Goal: Transaction & Acquisition: Purchase product/service

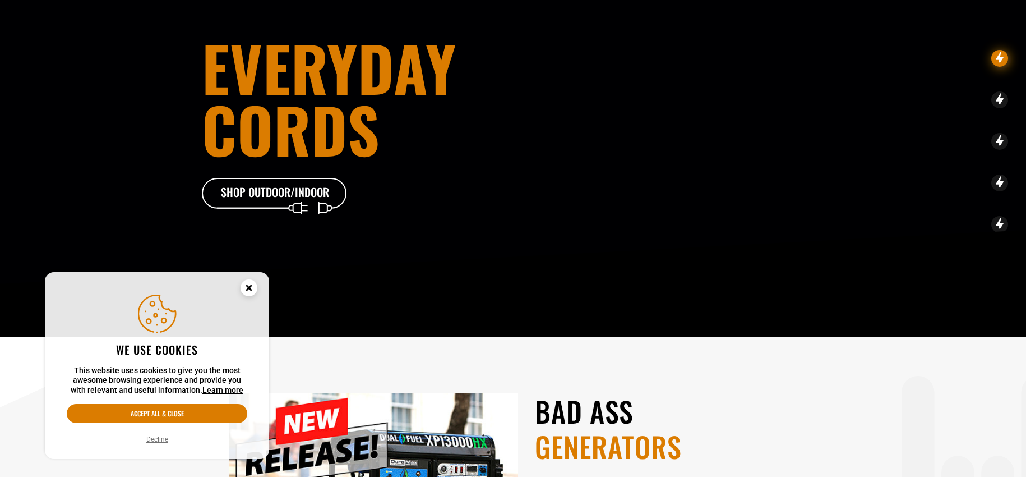
scroll to position [168, 0]
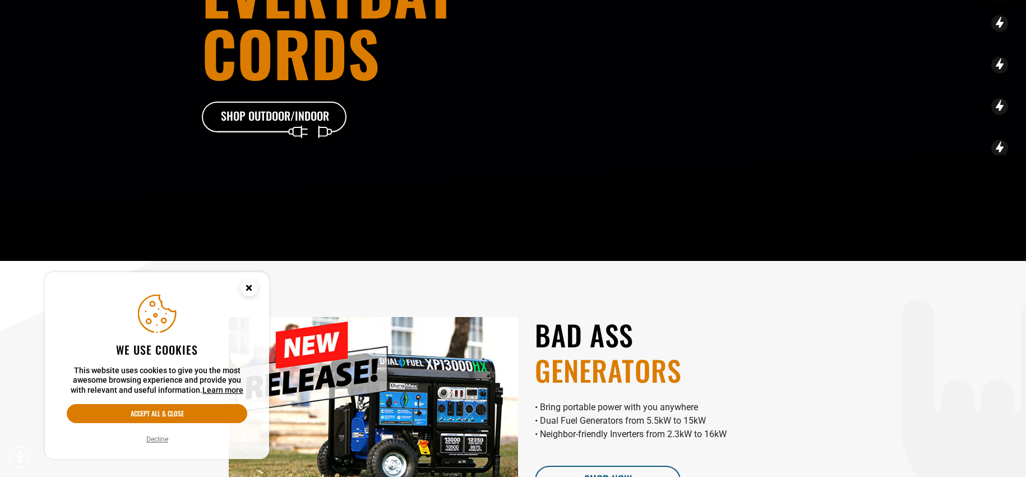
click at [163, 441] on button "Decline" at bounding box center [157, 439] width 29 height 11
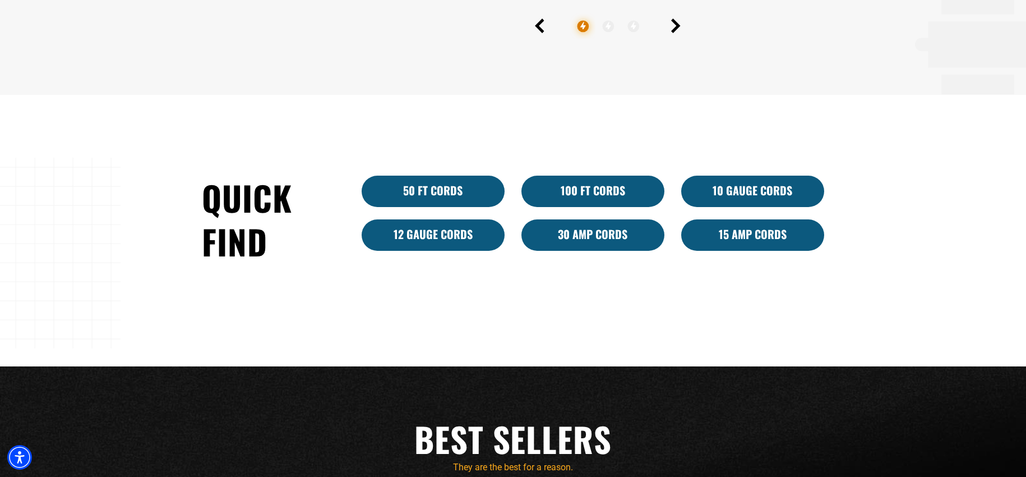
scroll to position [673, 0]
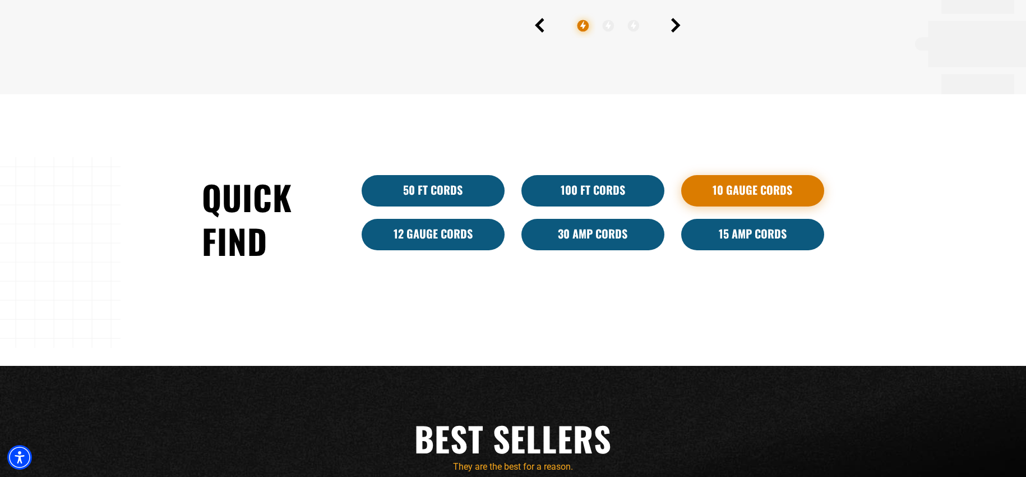
click at [704, 193] on link "10 Gauge Cords" at bounding box center [752, 190] width 143 height 31
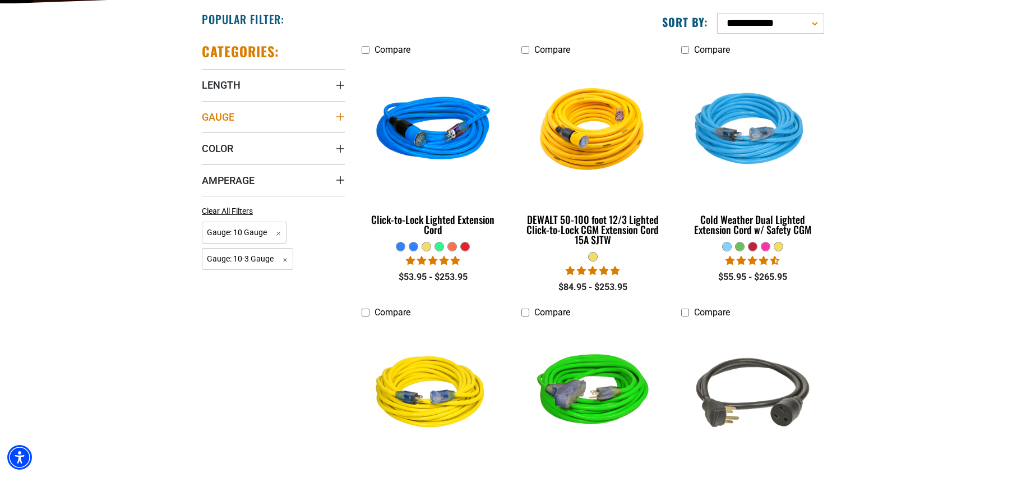
click at [336, 123] on summary "Gauge" at bounding box center [273, 116] width 143 height 31
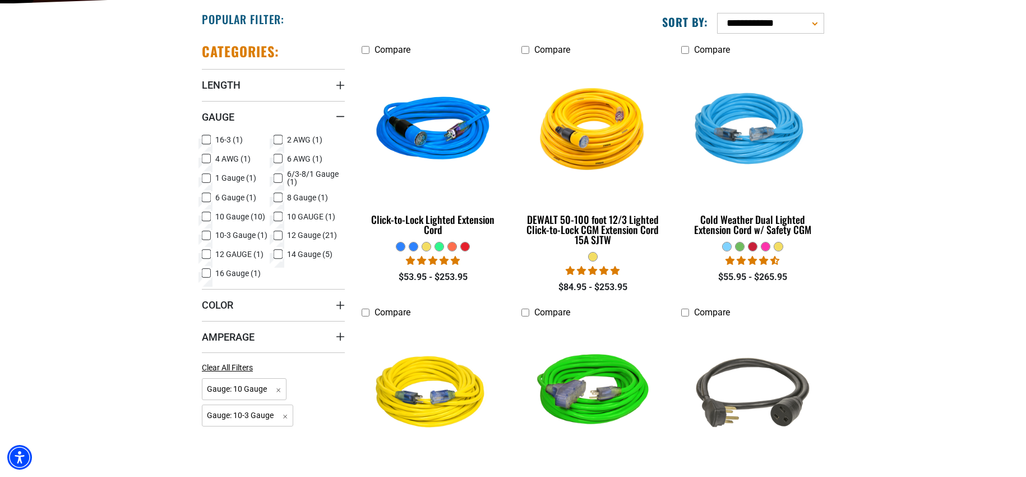
click at [277, 198] on icon at bounding box center [278, 197] width 9 height 15
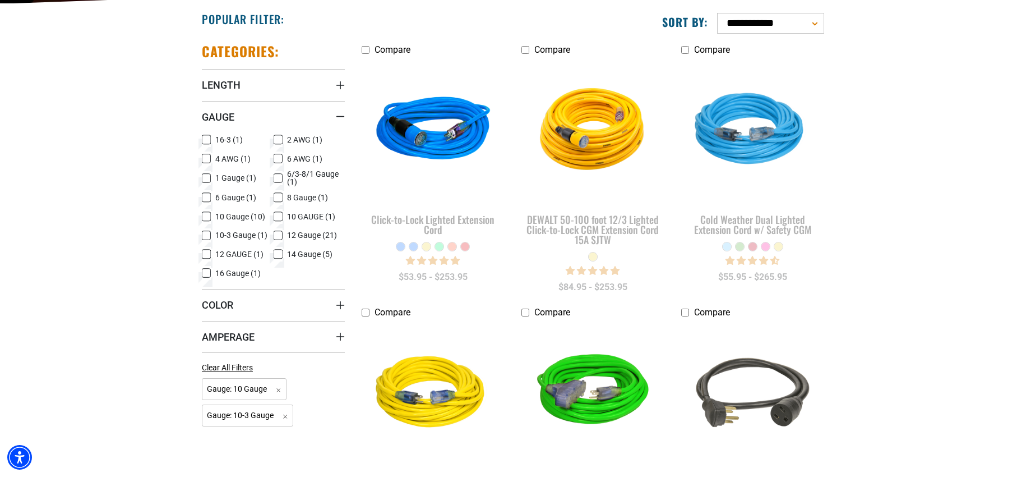
click at [209, 197] on icon at bounding box center [206, 197] width 9 height 15
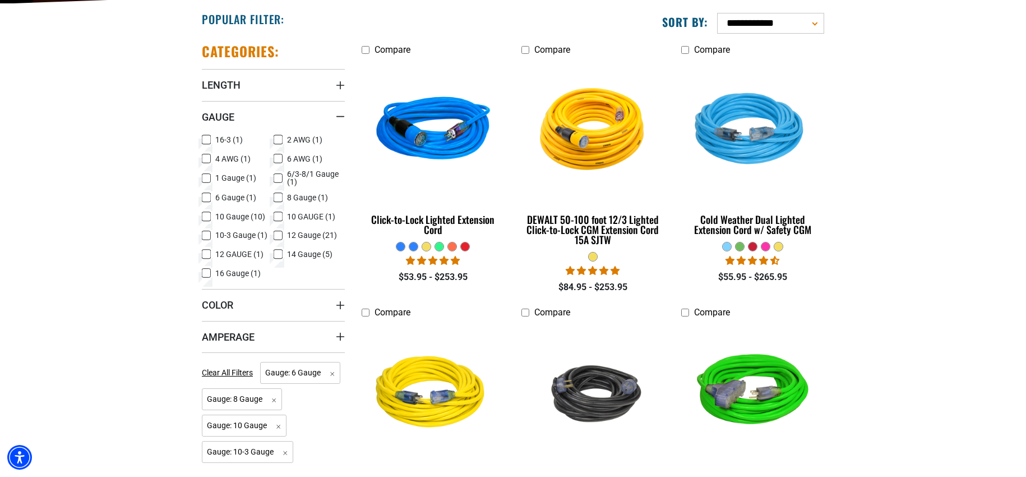
click at [282, 176] on icon at bounding box center [278, 178] width 9 height 15
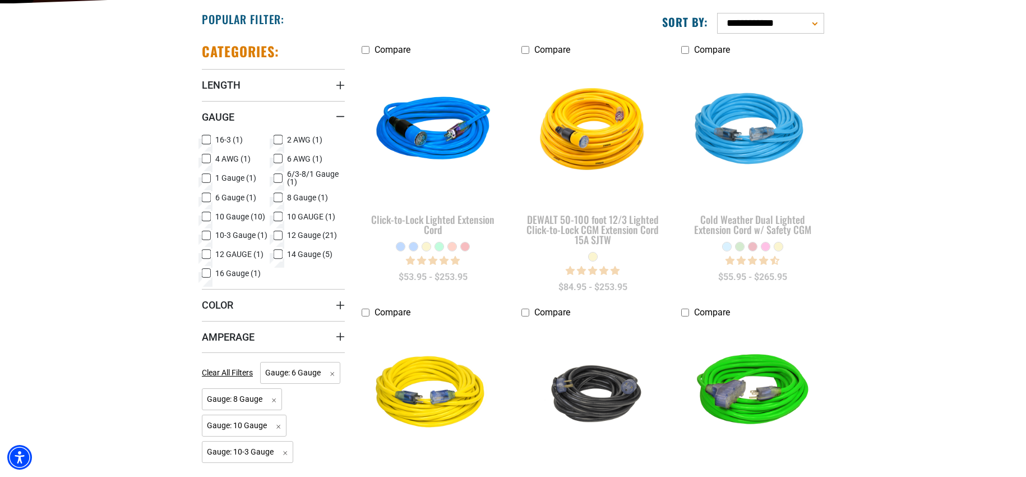
click at [203, 178] on icon at bounding box center [206, 178] width 9 height 15
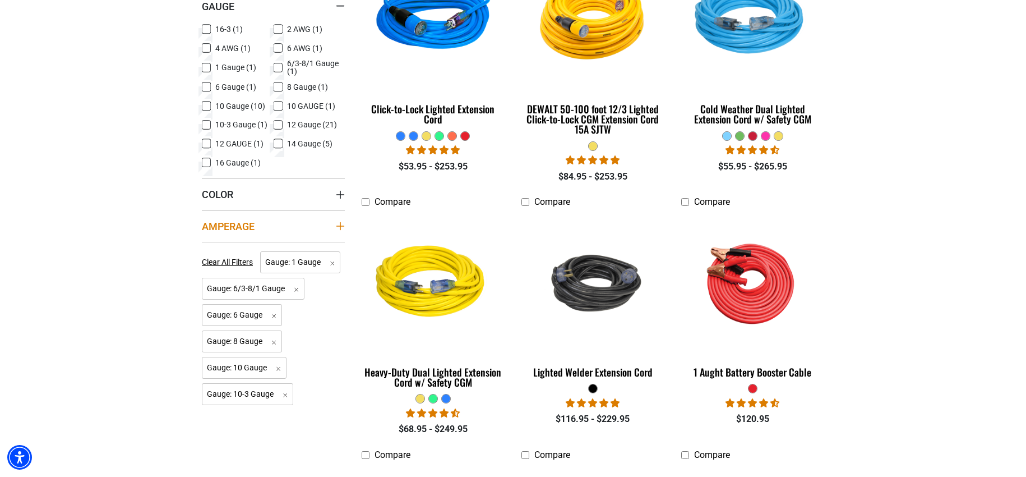
scroll to position [393, 0]
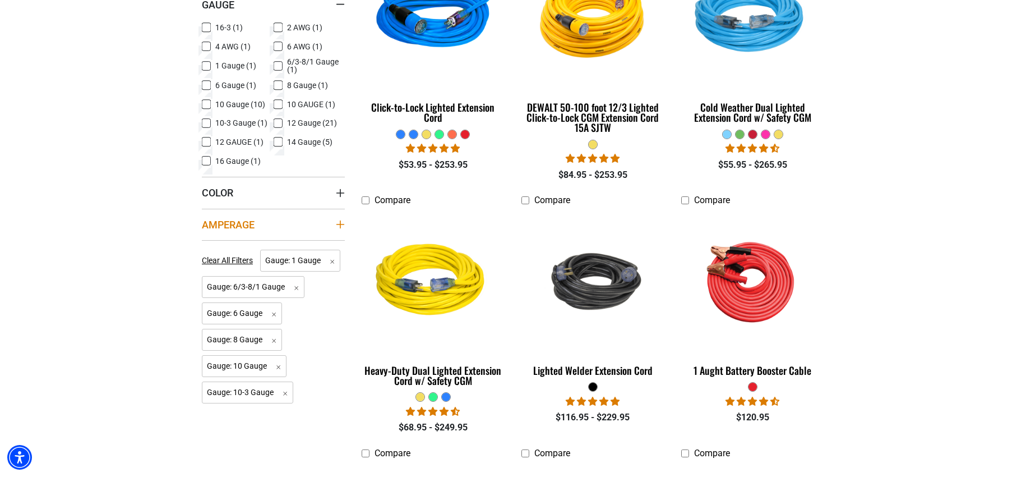
click at [276, 222] on summary "Amperage" at bounding box center [273, 224] width 143 height 31
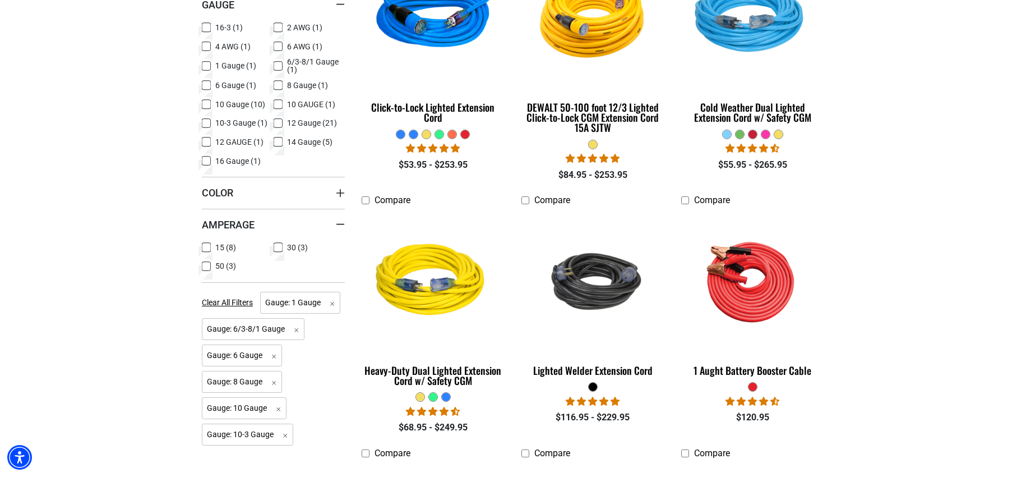
click at [280, 247] on icon at bounding box center [278, 247] width 9 height 15
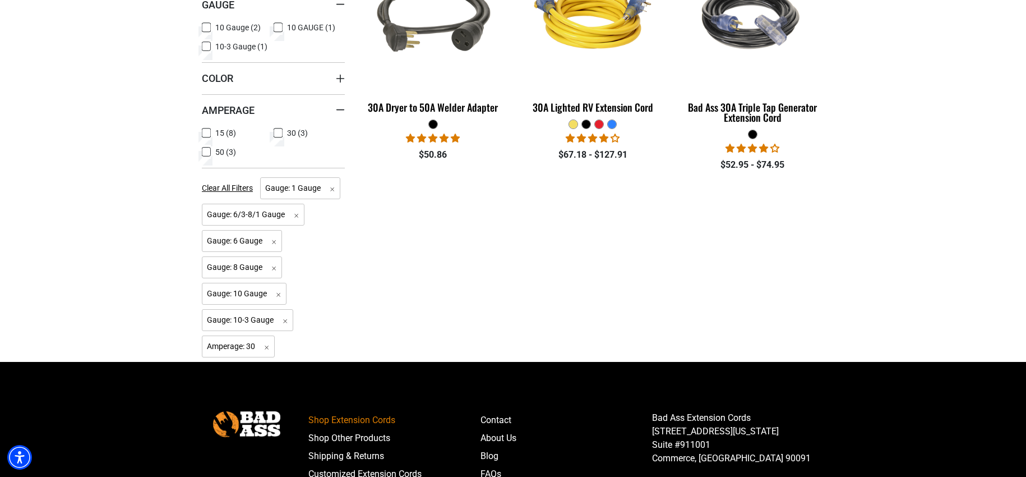
click at [206, 150] on icon at bounding box center [206, 152] width 9 height 15
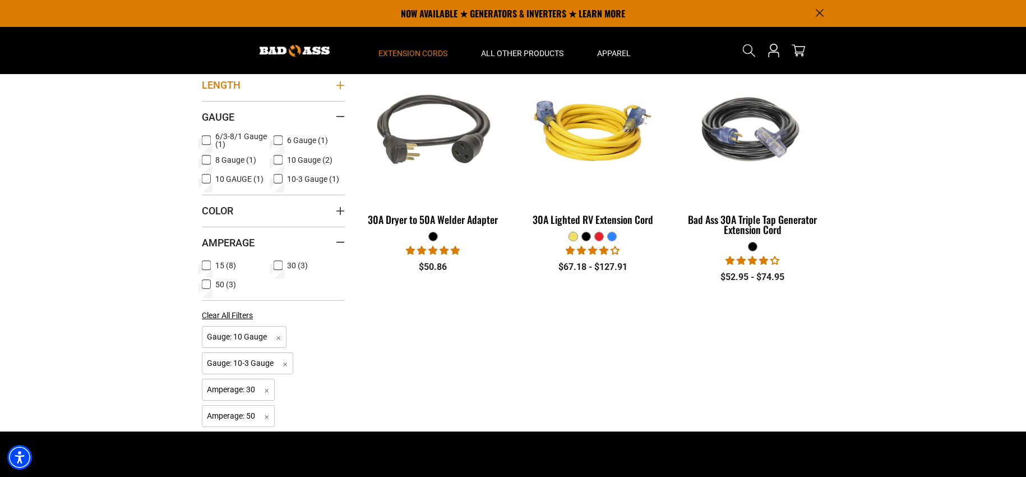
scroll to position [168, 0]
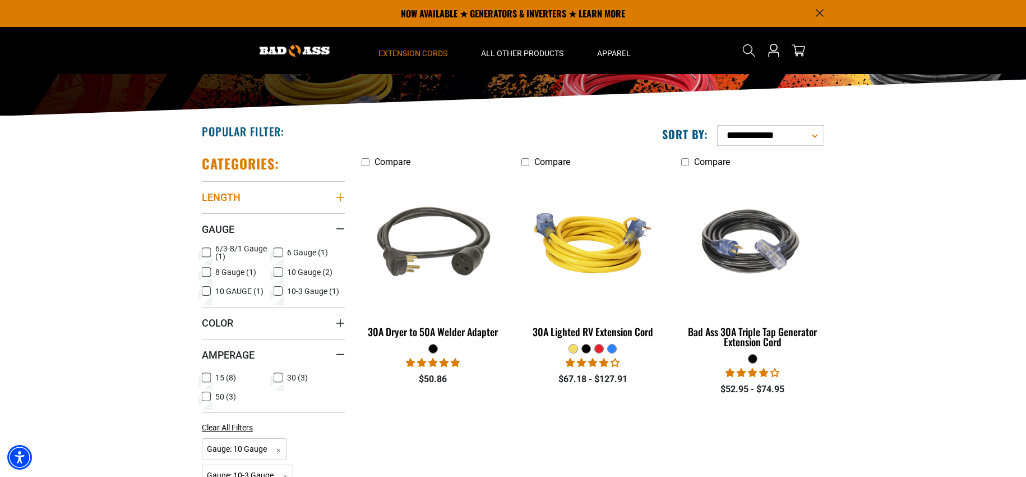
click at [287, 200] on summary "Length" at bounding box center [273, 196] width 143 height 31
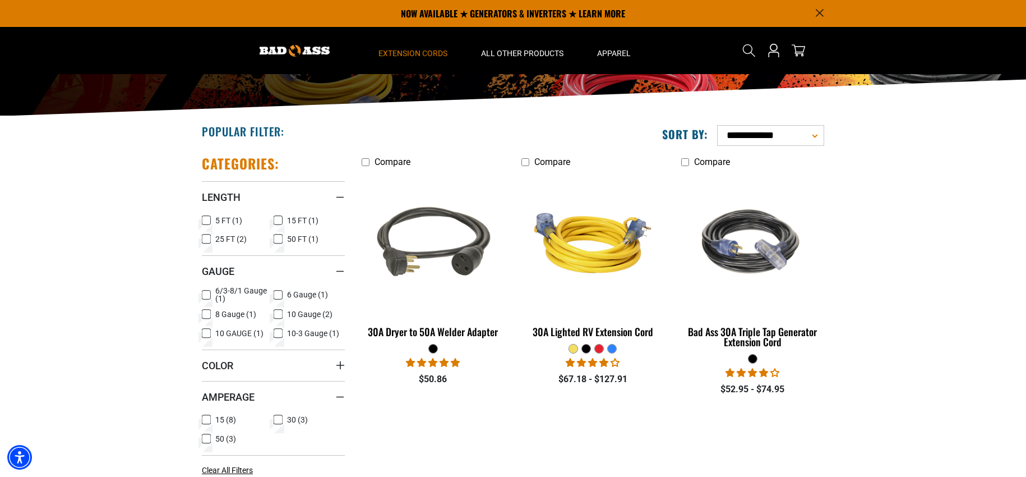
click at [278, 238] on icon at bounding box center [278, 239] width 9 height 15
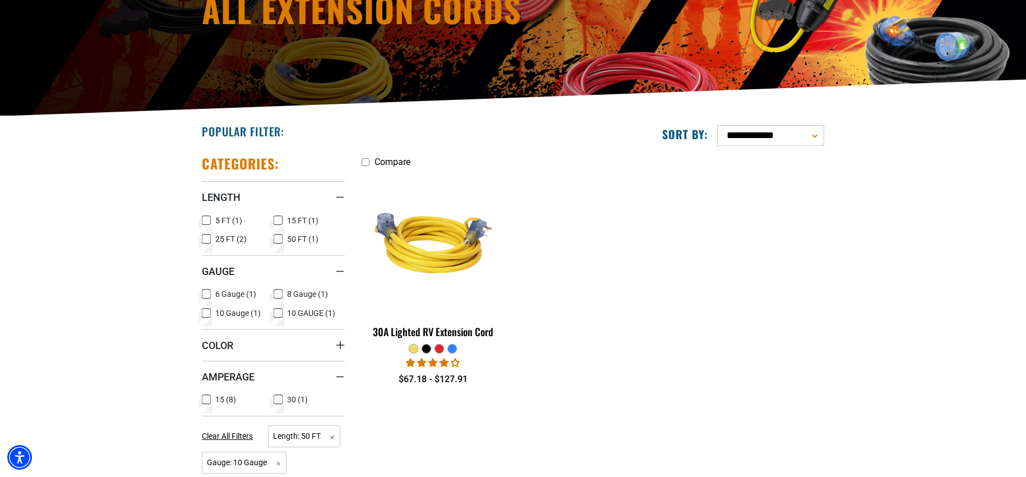
scroll to position [224, 0]
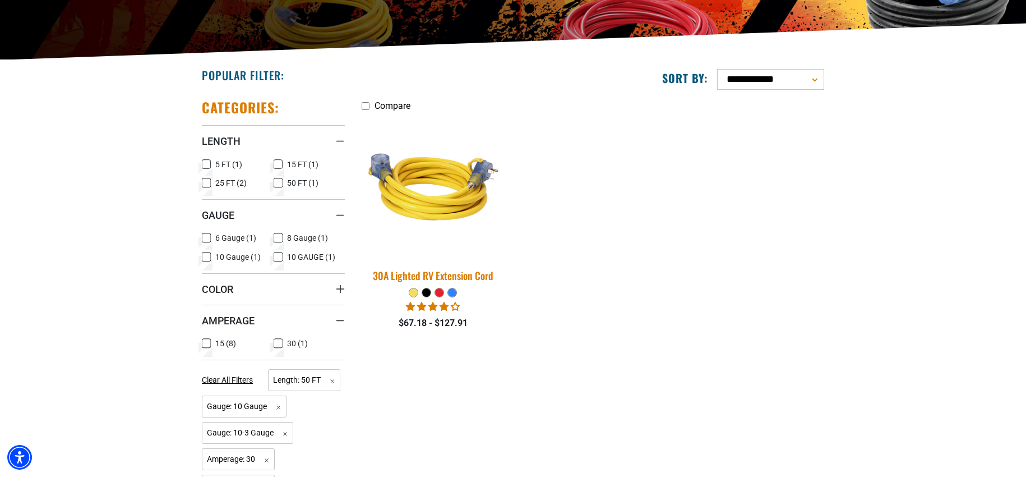
click at [471, 279] on div "30A Lighted RV Extension Cord" at bounding box center [433, 275] width 143 height 10
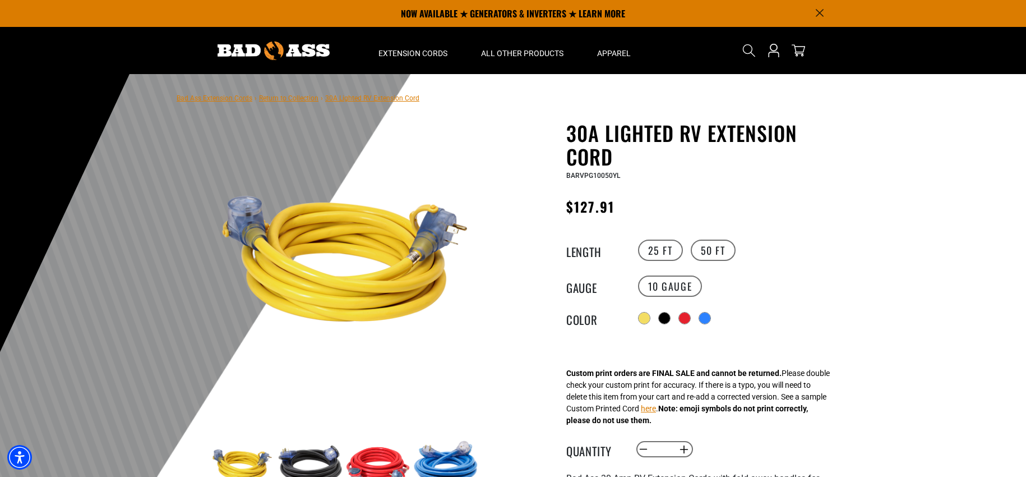
click at [664, 251] on label "25 FT" at bounding box center [660, 249] width 45 height 21
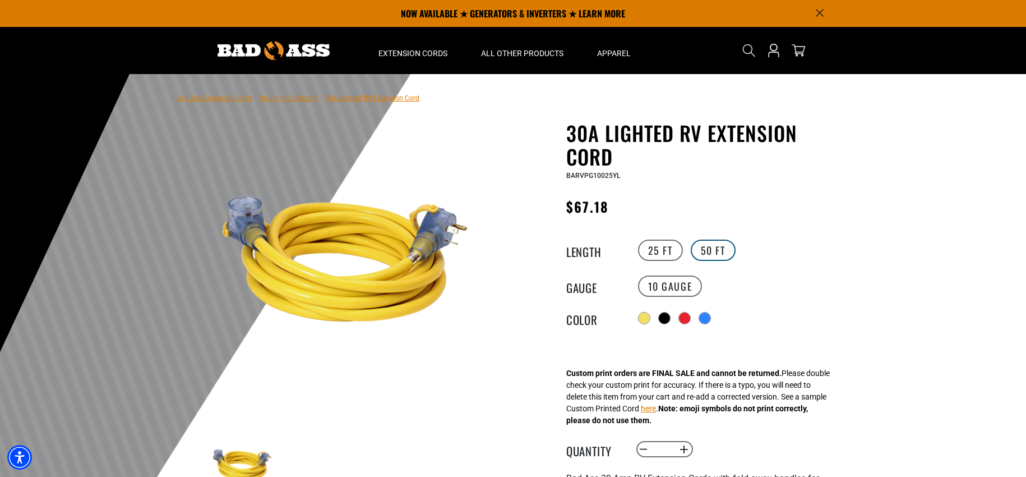
click at [706, 252] on label "50 FT" at bounding box center [713, 249] width 45 height 21
click at [297, 99] on link "Return to Collection" at bounding box center [288, 98] width 59 height 8
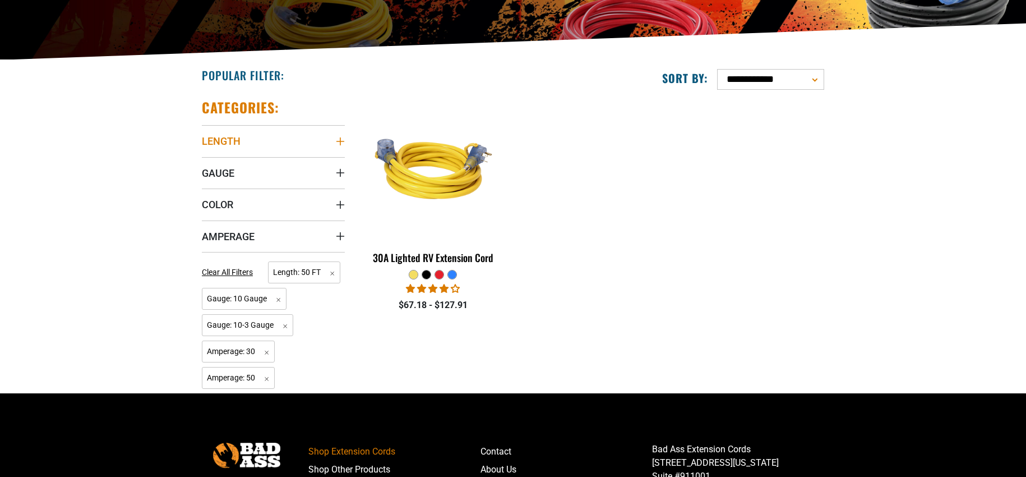
click at [326, 147] on summary "Length" at bounding box center [273, 140] width 143 height 31
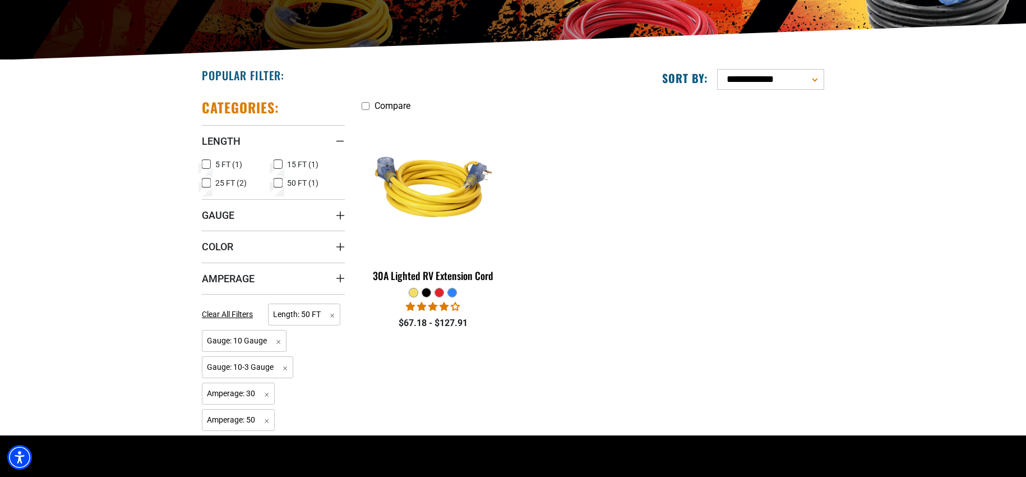
click at [212, 183] on label "25 FT (2) 25 FT (2 products)" at bounding box center [238, 183] width 72 height 15
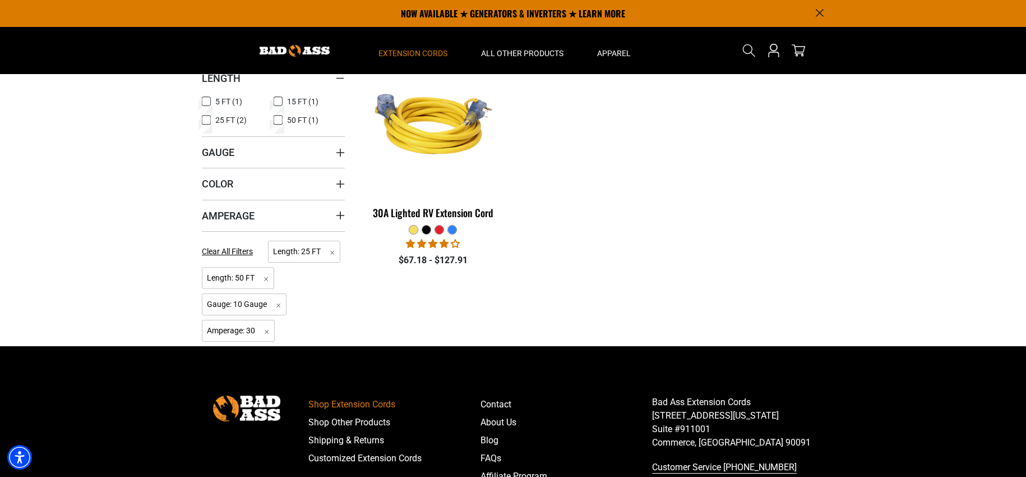
scroll to position [280, 0]
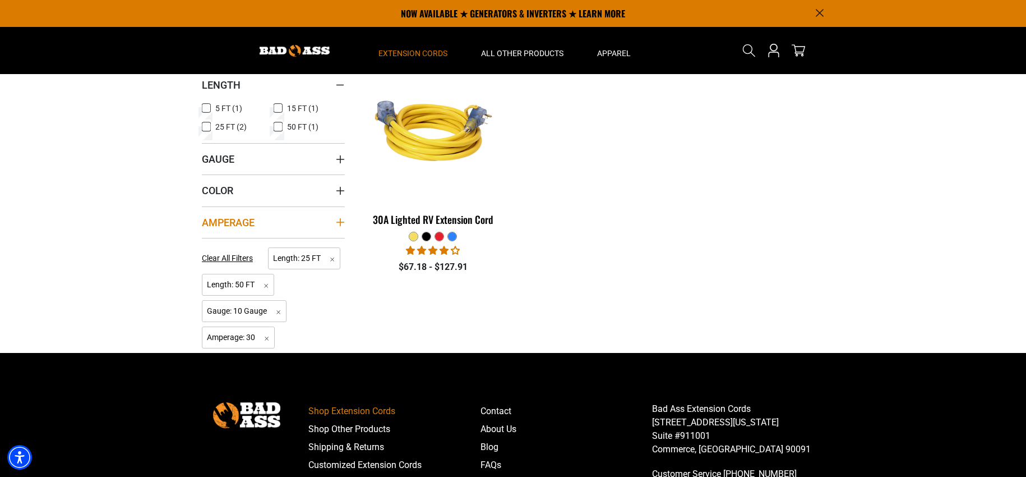
click at [327, 228] on summary "Amperage" at bounding box center [273, 221] width 143 height 31
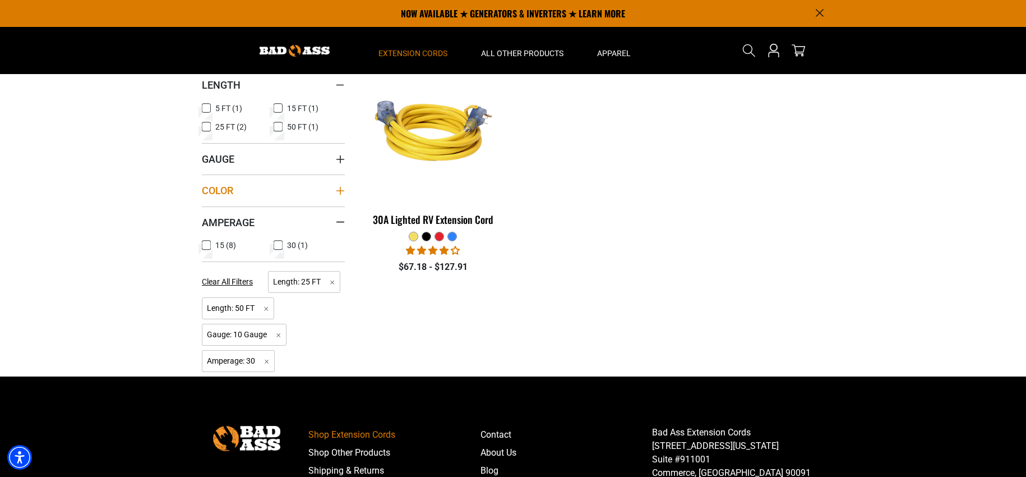
click at [324, 192] on summary "Color" at bounding box center [273, 189] width 143 height 31
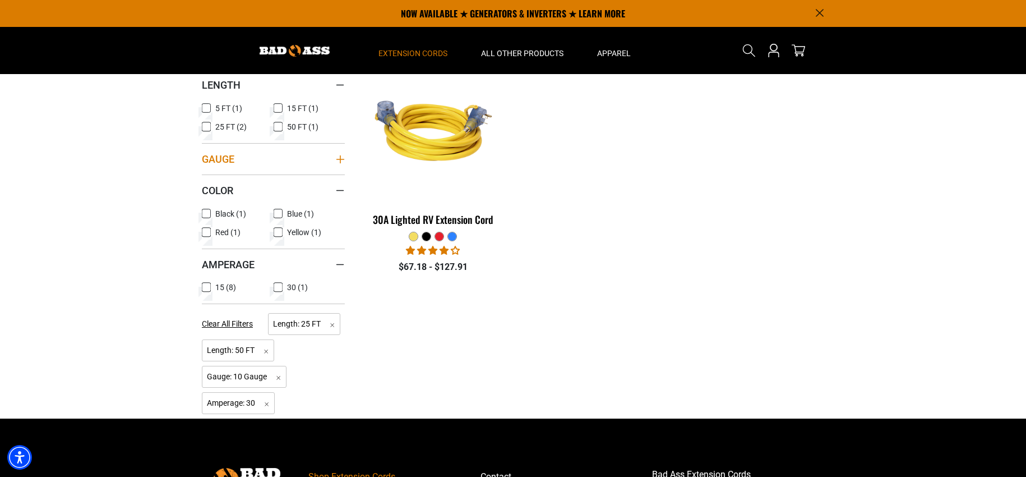
click at [308, 162] on summary "Gauge" at bounding box center [273, 158] width 143 height 31
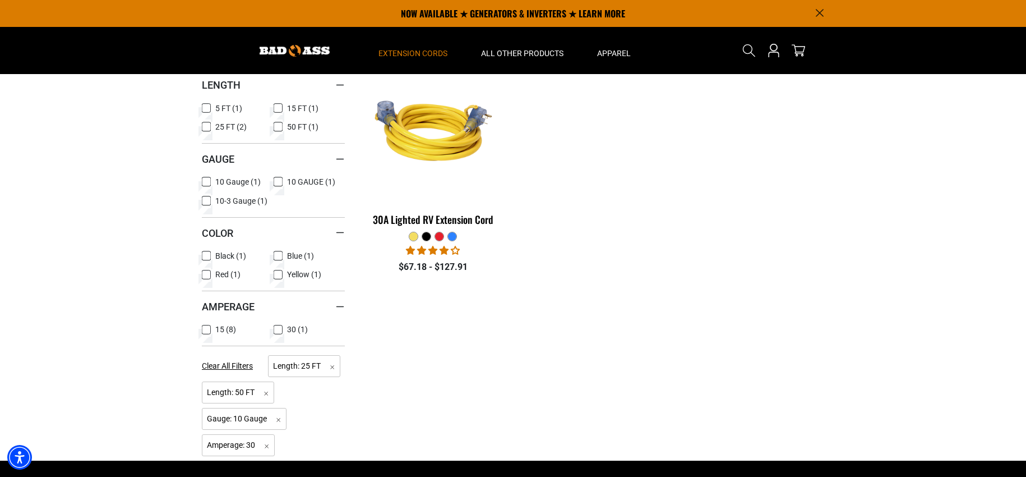
click at [210, 183] on rect at bounding box center [206, 181] width 9 height 9
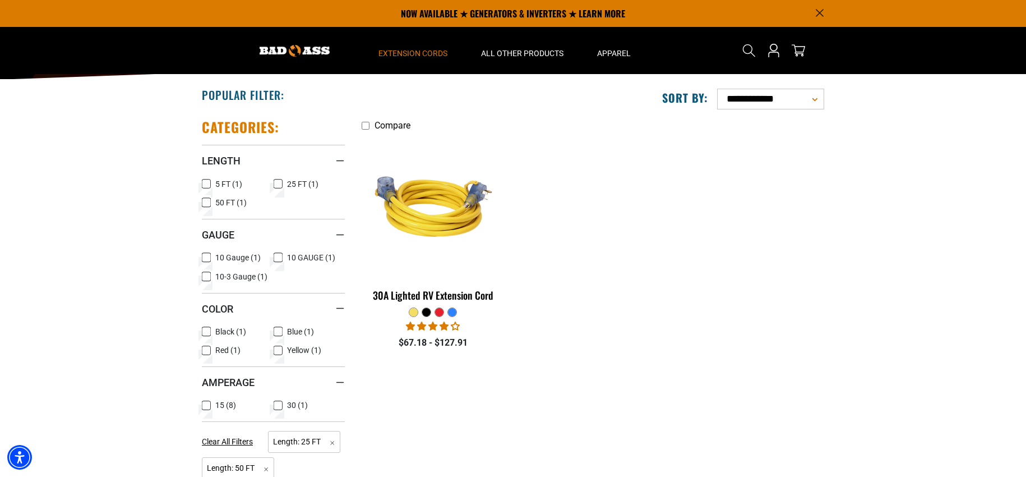
scroll to position [224, 0]
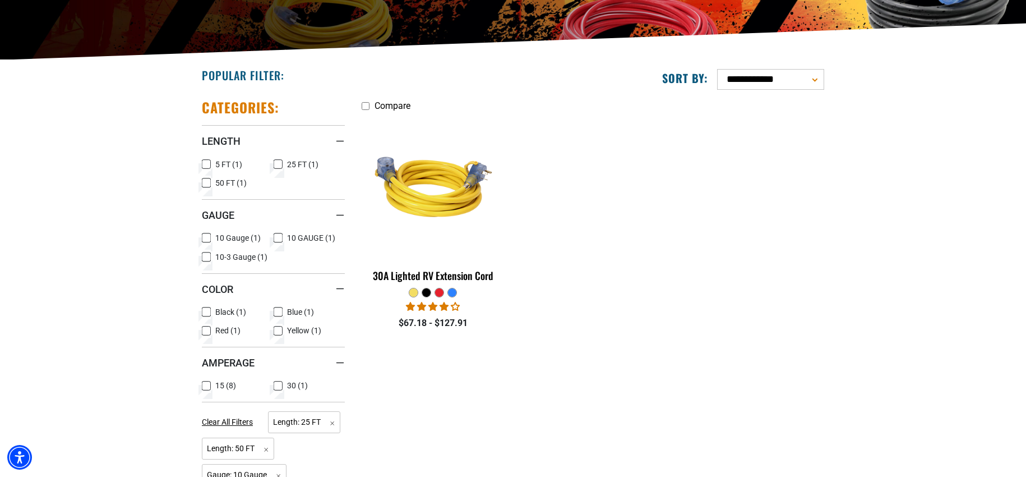
click at [271, 167] on label "5 FT (1) 5 FT (1 product)" at bounding box center [238, 164] width 72 height 15
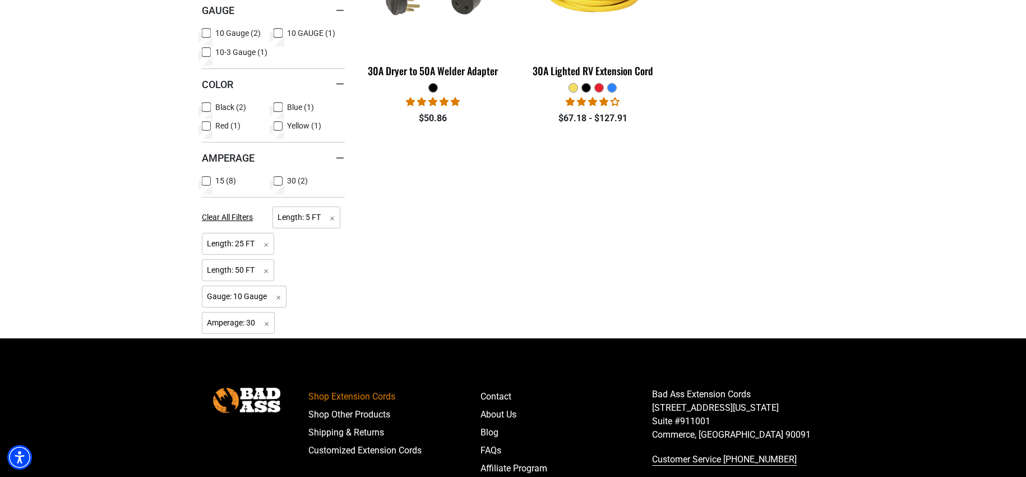
scroll to position [449, 0]
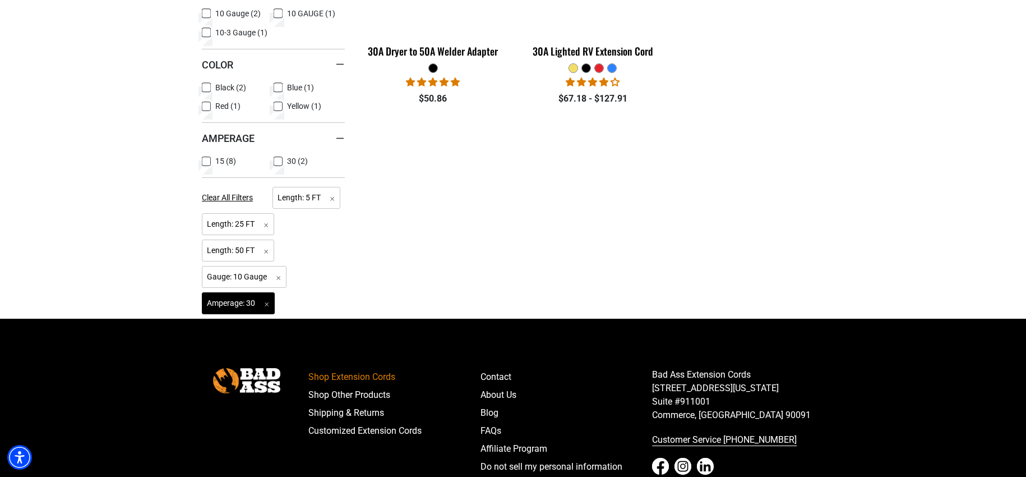
click at [274, 299] on span "Amperage: 30 Remove filter" at bounding box center [238, 303] width 73 height 22
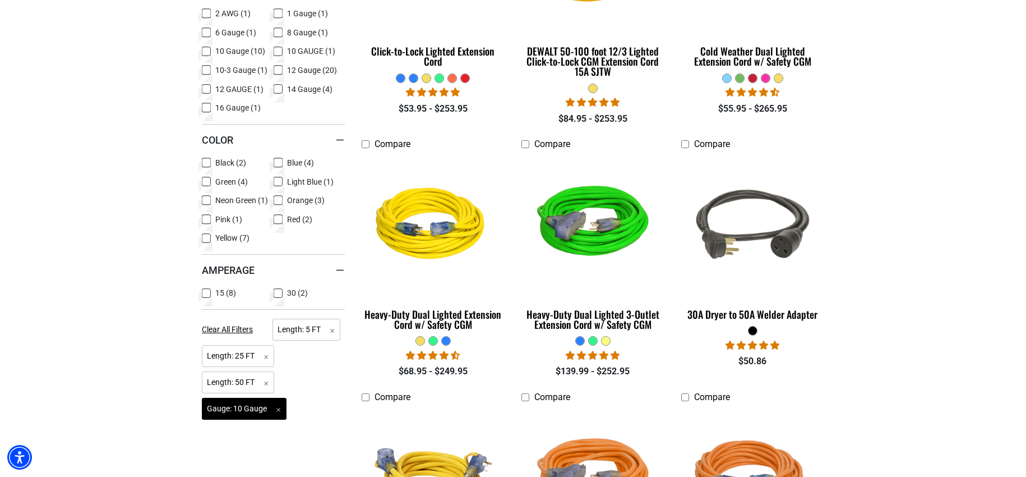
click at [278, 410] on span "Gauge: 10 Gauge Remove filter" at bounding box center [244, 409] width 85 height 22
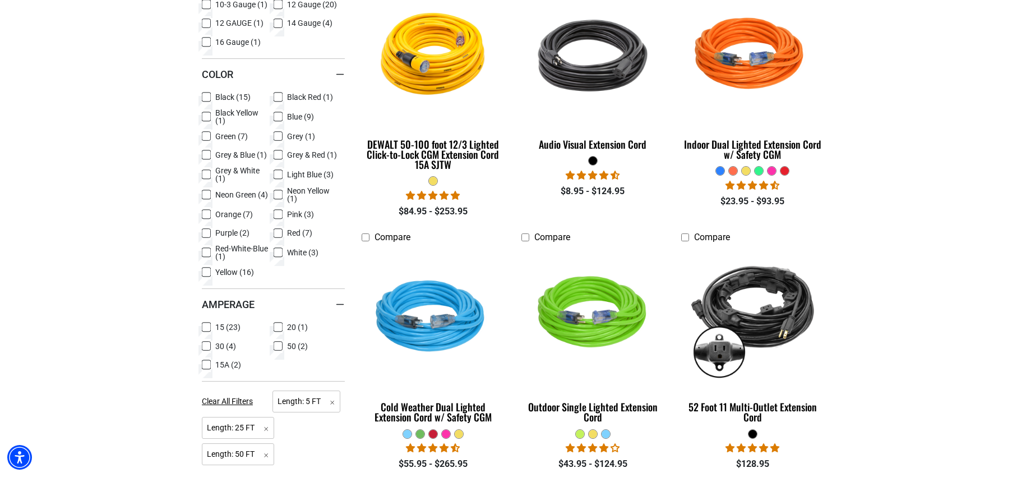
scroll to position [711, 0]
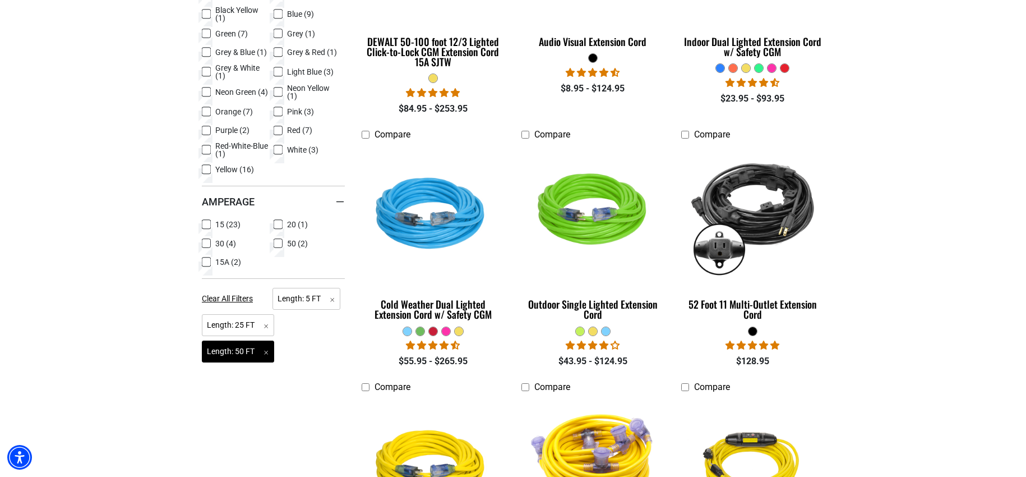
click at [270, 354] on span "Length: 50 FT Remove filter" at bounding box center [238, 351] width 72 height 22
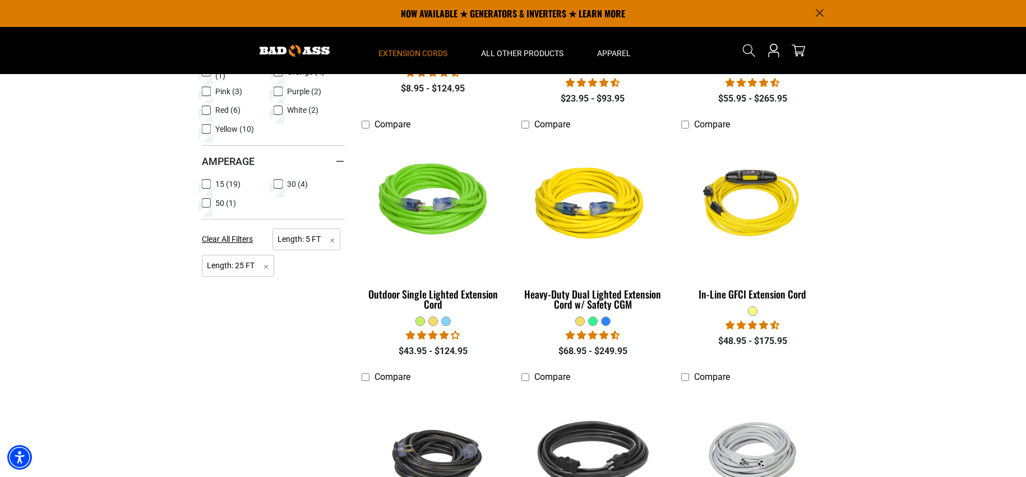
scroll to position [693, 0]
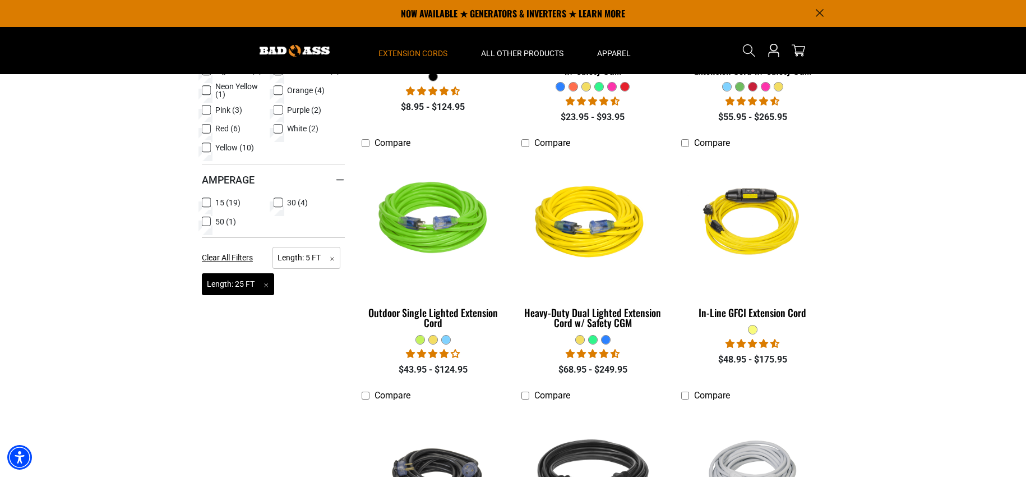
click at [266, 285] on span "Length: 25 FT Remove filter" at bounding box center [238, 284] width 72 height 22
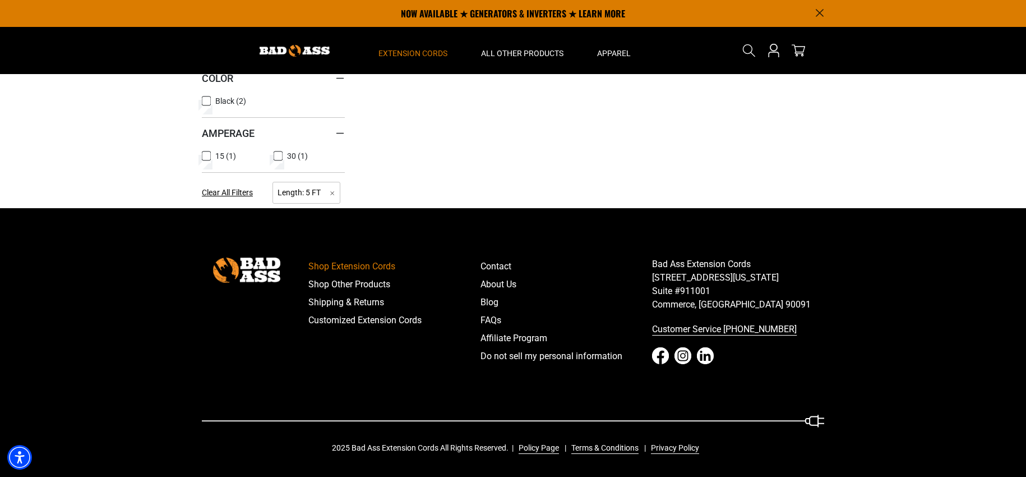
scroll to position [510, 0]
click at [332, 193] on span "Length: 5 FT Remove filter" at bounding box center [307, 193] width 68 height 22
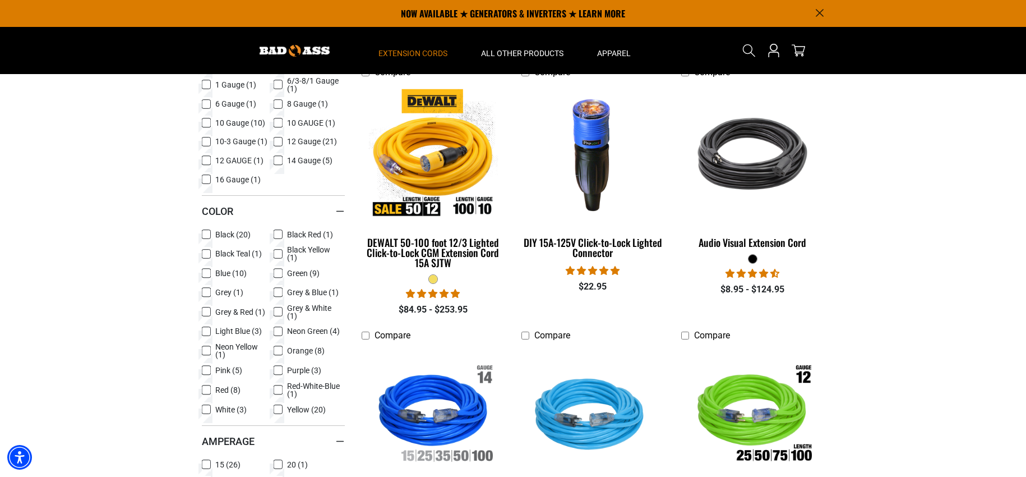
scroll to position [398, 0]
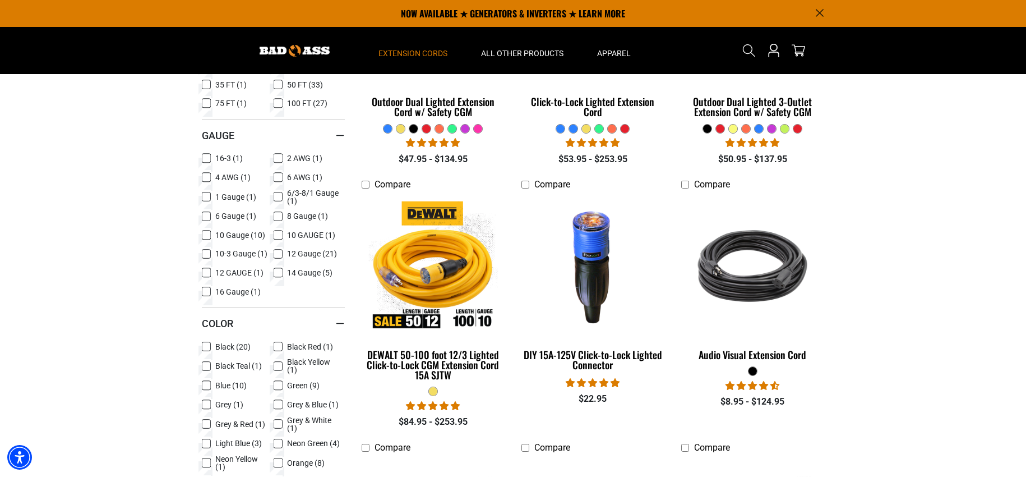
click at [282, 175] on icon at bounding box center [278, 177] width 9 height 15
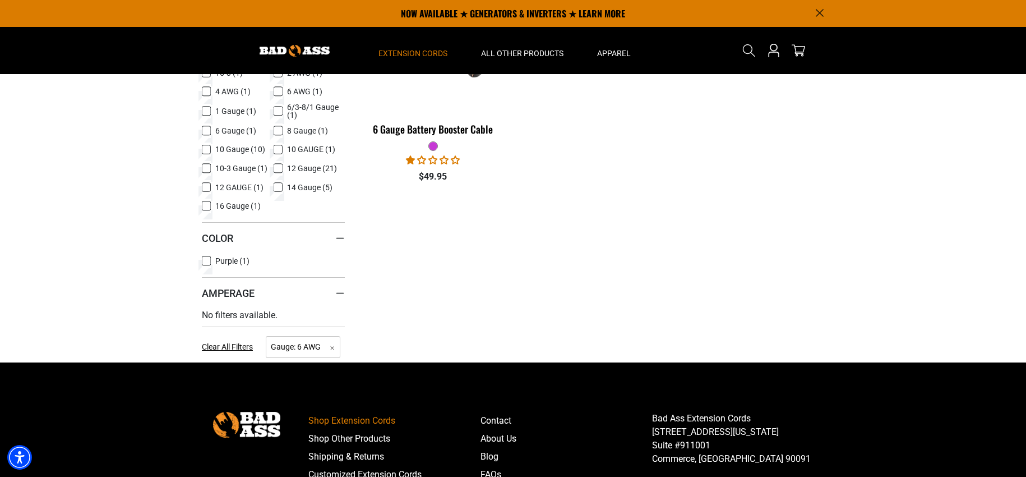
scroll to position [286, 0]
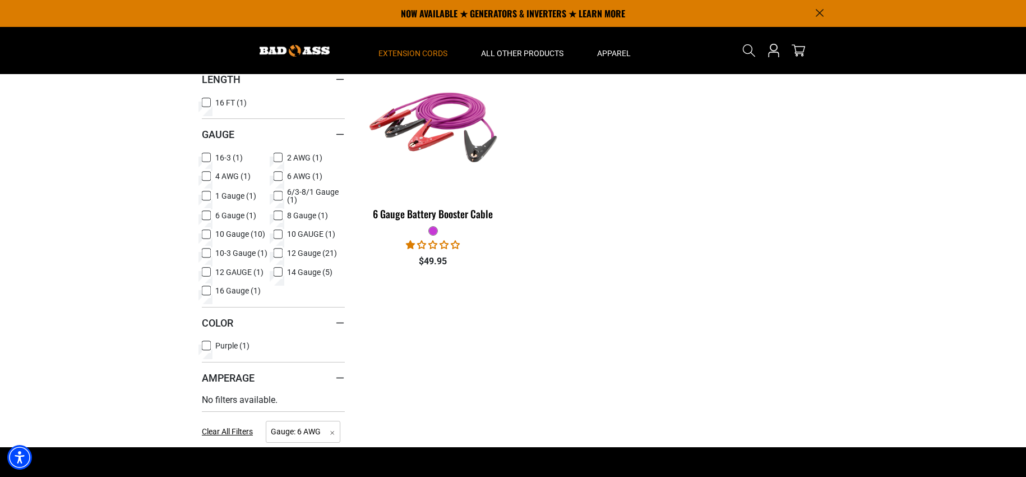
click at [278, 177] on icon at bounding box center [278, 176] width 7 height 6
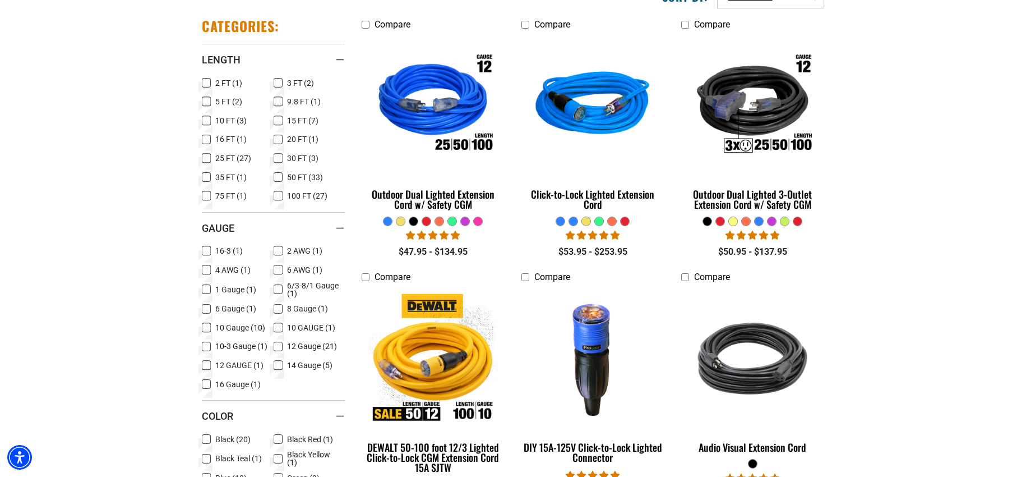
scroll to position [342, 0]
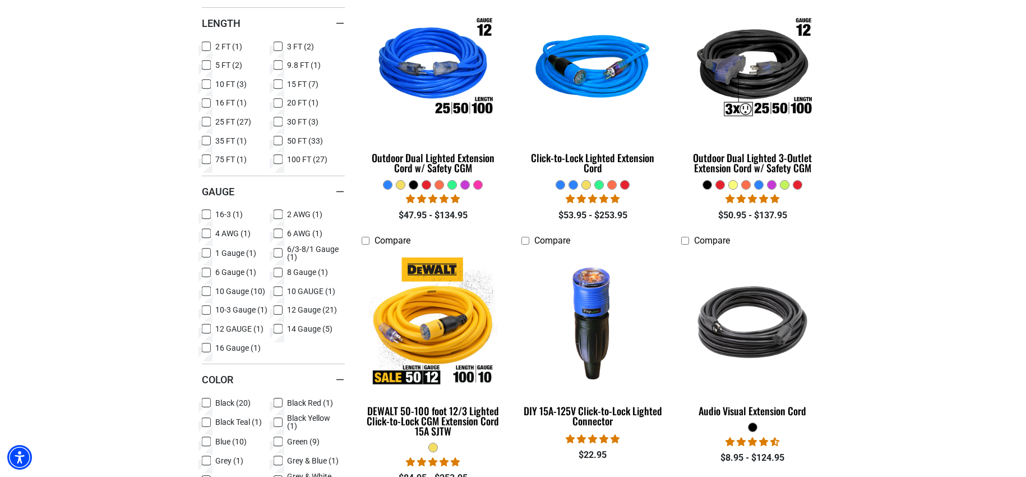
click at [206, 255] on icon at bounding box center [206, 253] width 9 height 15
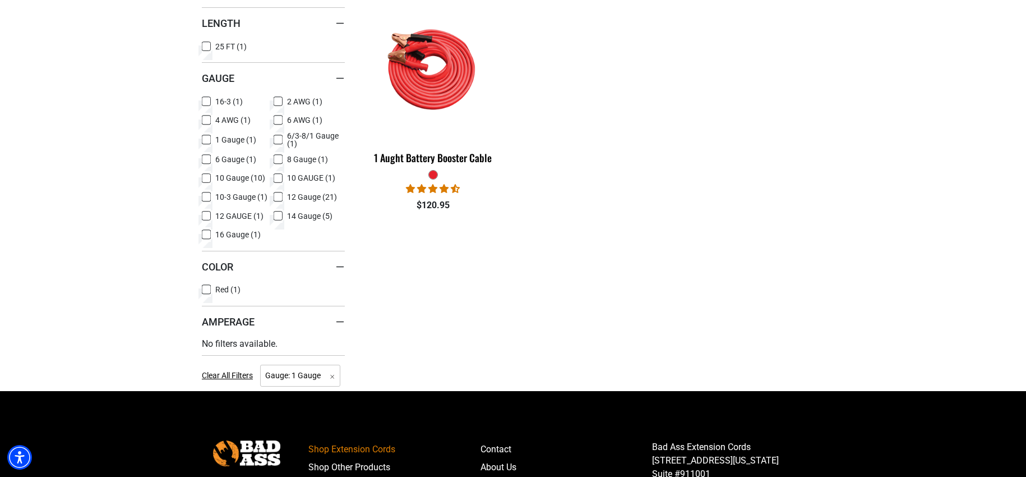
click at [209, 139] on icon at bounding box center [206, 140] width 5 height 3
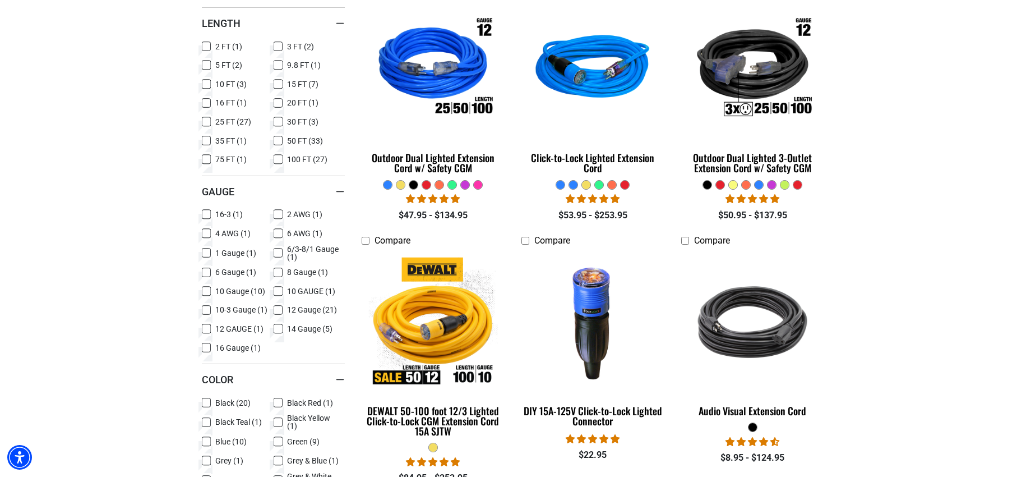
click at [277, 254] on icon at bounding box center [278, 253] width 9 height 15
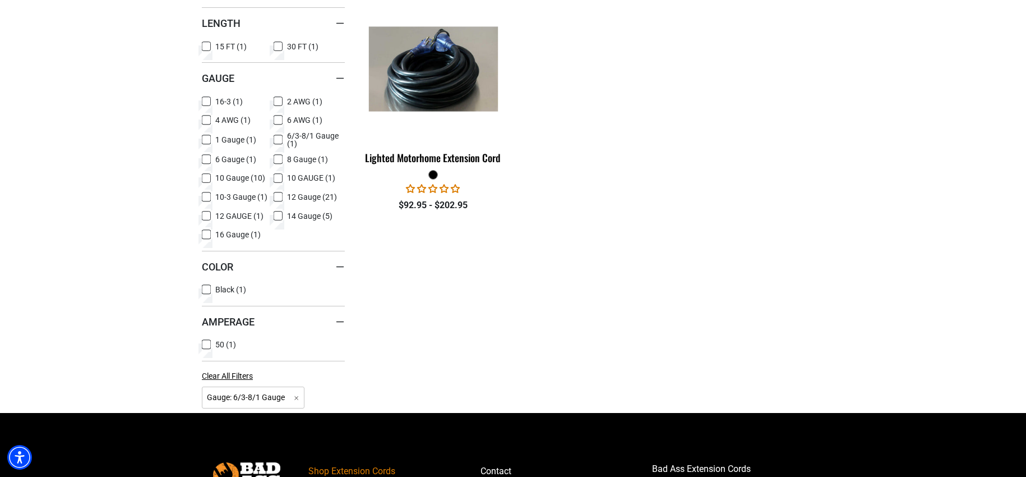
click at [280, 139] on icon at bounding box center [278, 139] width 7 height 6
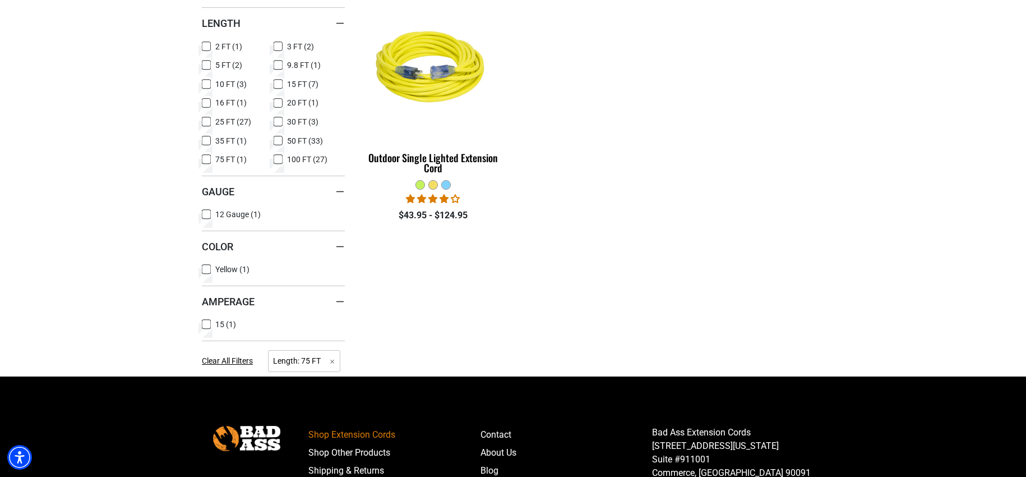
click at [205, 162] on icon at bounding box center [206, 159] width 7 height 6
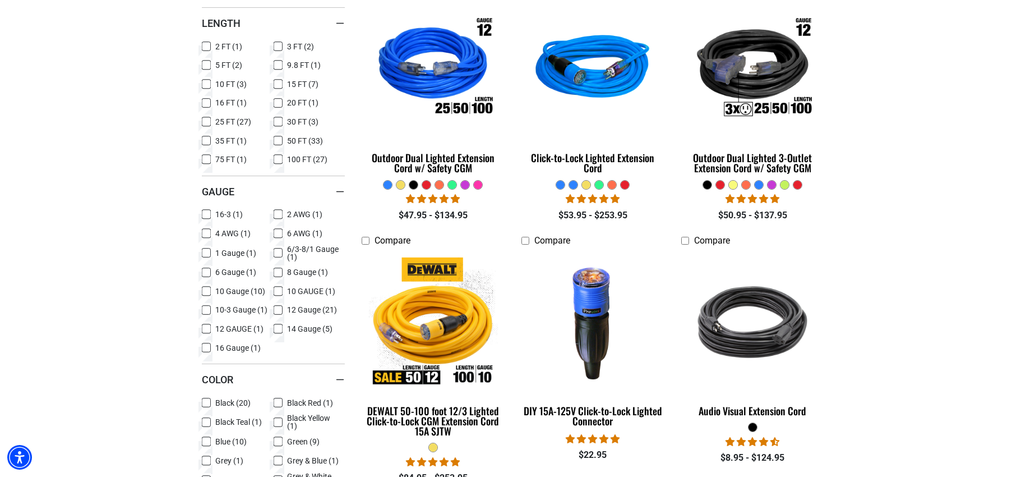
click at [206, 275] on icon at bounding box center [206, 272] width 9 height 15
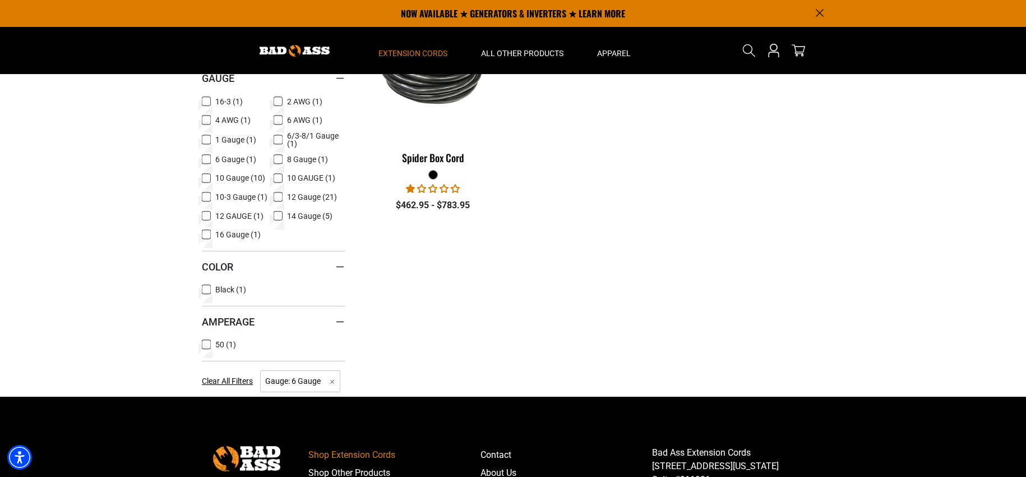
scroll to position [286, 0]
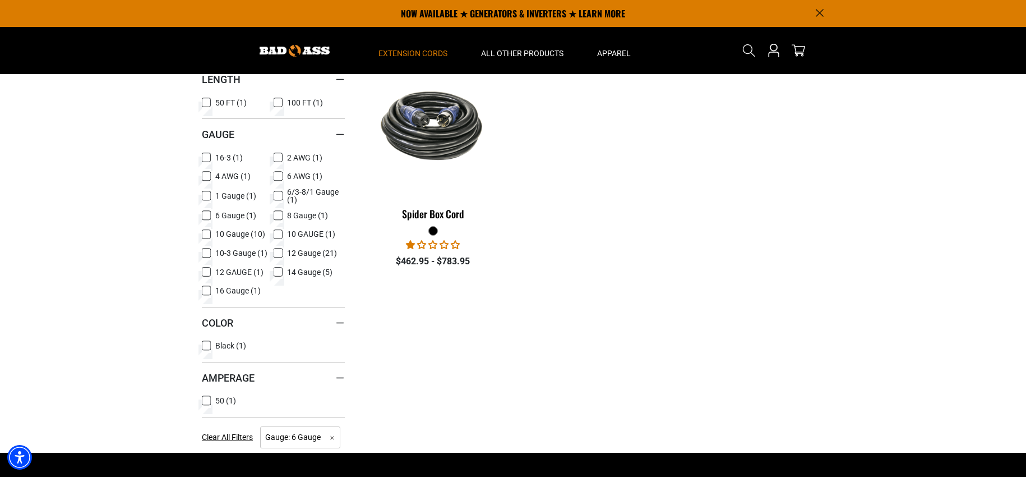
click at [210, 213] on rect at bounding box center [206, 215] width 9 height 9
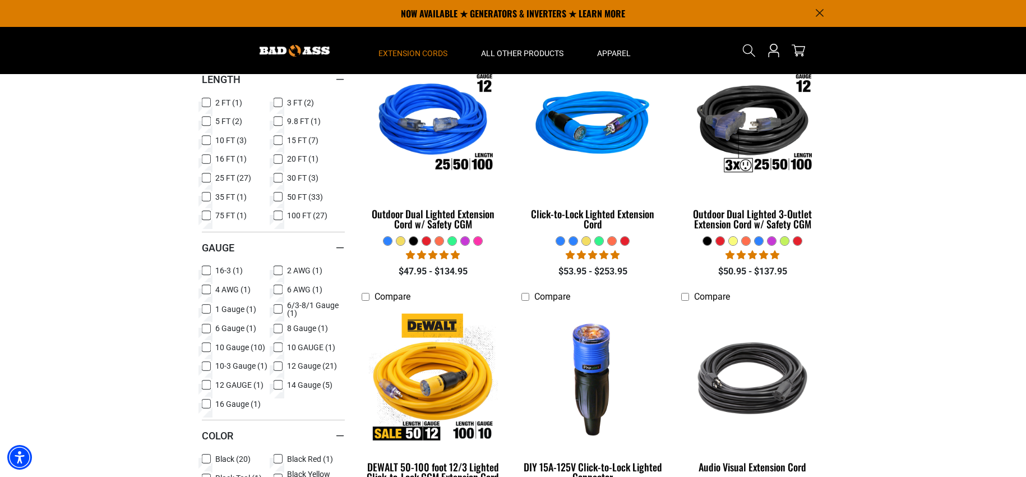
click at [279, 327] on icon at bounding box center [278, 328] width 9 height 15
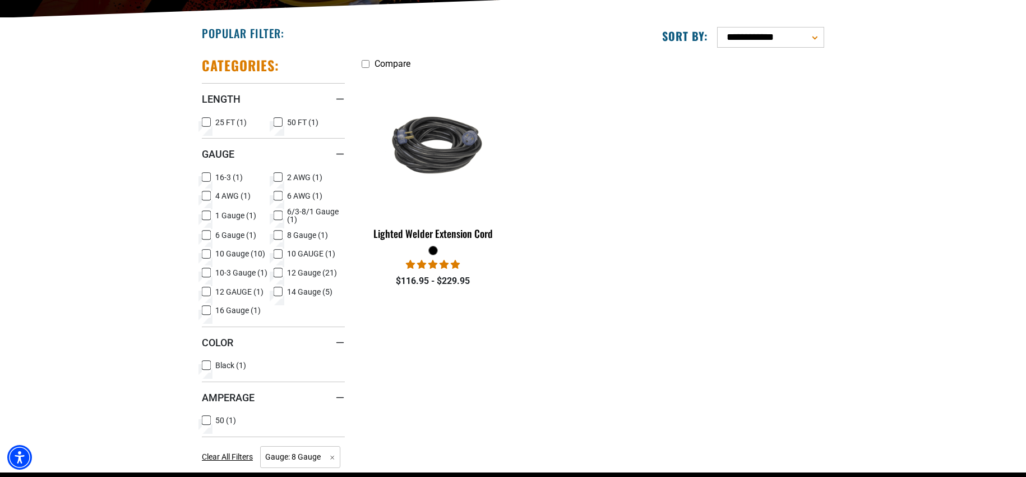
scroll to position [286, 0]
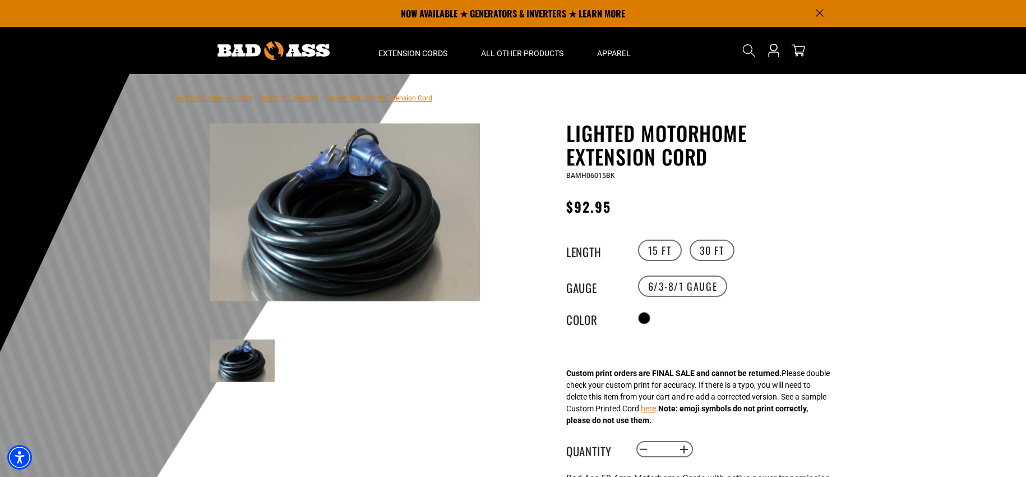
click at [878, 216] on div at bounding box center [513, 349] width 1026 height 550
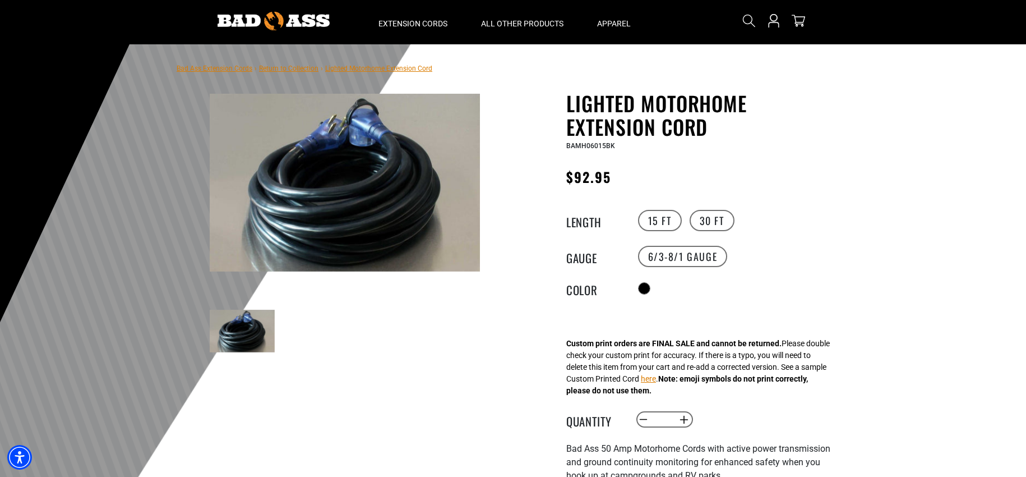
scroll to position [56, 0]
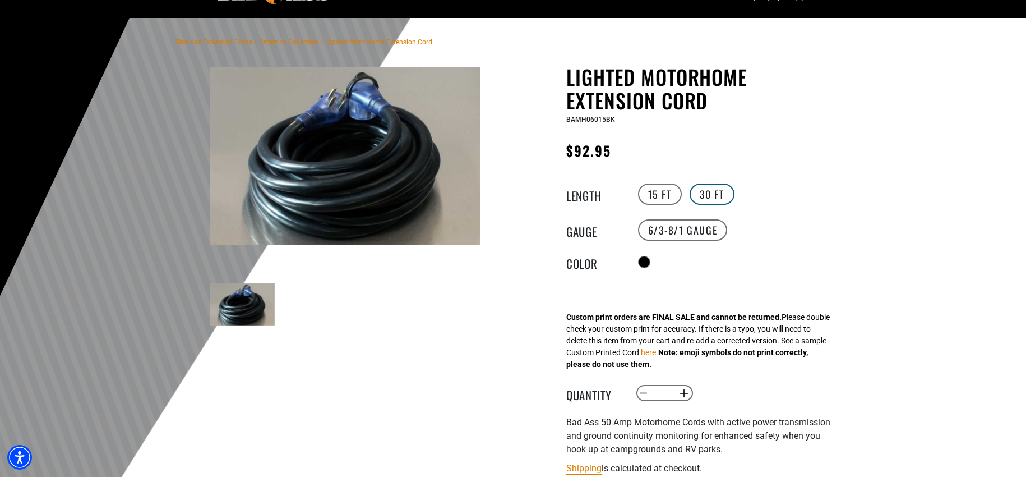
click at [697, 196] on label "30 FT" at bounding box center [712, 193] width 45 height 21
click at [657, 192] on label "15 FT" at bounding box center [660, 193] width 44 height 21
click at [696, 192] on label "30 FT" at bounding box center [712, 193] width 45 height 21
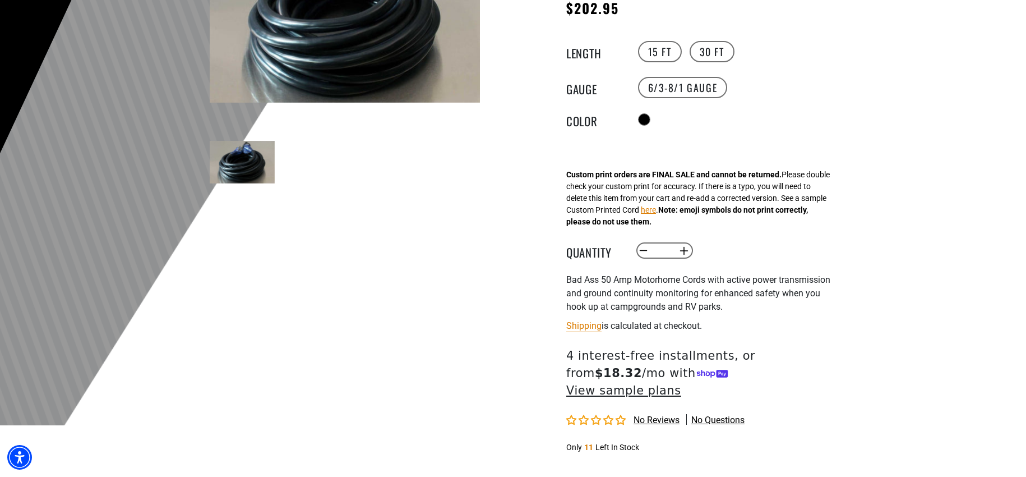
scroll to position [224, 0]
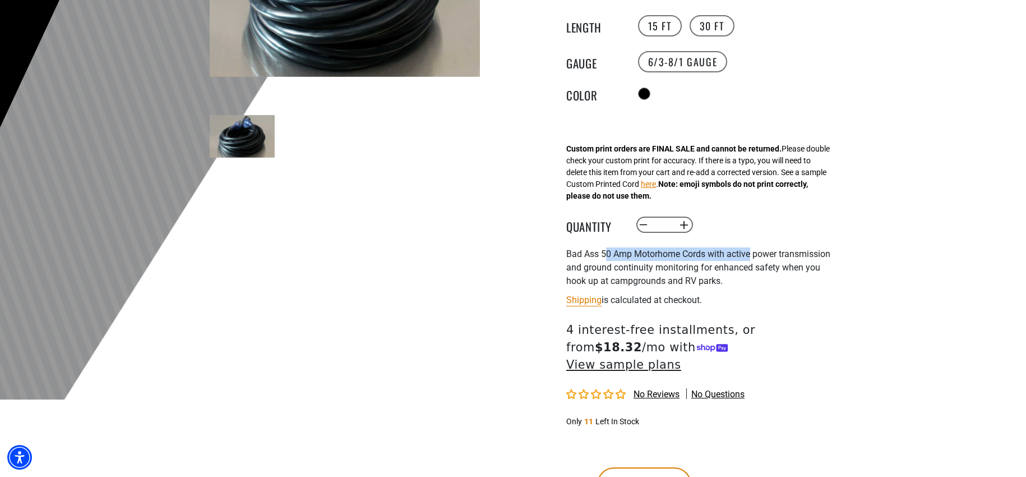
drag, startPoint x: 608, startPoint y: 257, endPoint x: 751, endPoint y: 258, distance: 143.0
click at [751, 258] on span "Bad Ass 50 Amp Motorhome Cords with active power transmission and ground contin…" at bounding box center [698, 267] width 264 height 38
click at [703, 275] on p "Bad Ass 50 Amp Motorhome Cords with active power transmission and ground contin…" at bounding box center [703, 267] width 275 height 40
drag, startPoint x: 594, startPoint y: 275, endPoint x: 637, endPoint y: 271, distance: 42.3
click at [625, 270] on p "Bad Ass 50 Amp Motorhome Cords with active power transmission and ground contin…" at bounding box center [703, 267] width 275 height 40
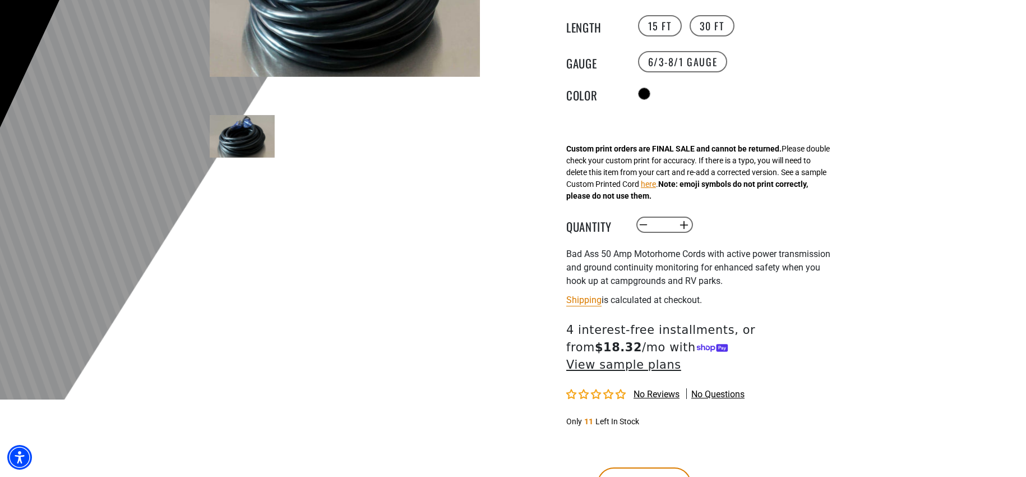
click at [650, 273] on span "Bad Ass 50 Amp Motorhome Cords with active power transmission and ground contin…" at bounding box center [698, 267] width 264 height 38
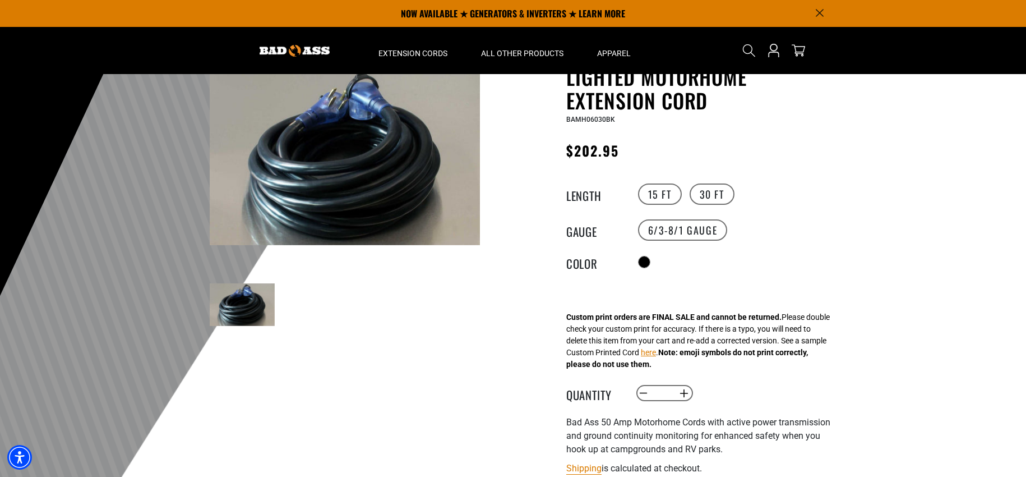
scroll to position [0, 0]
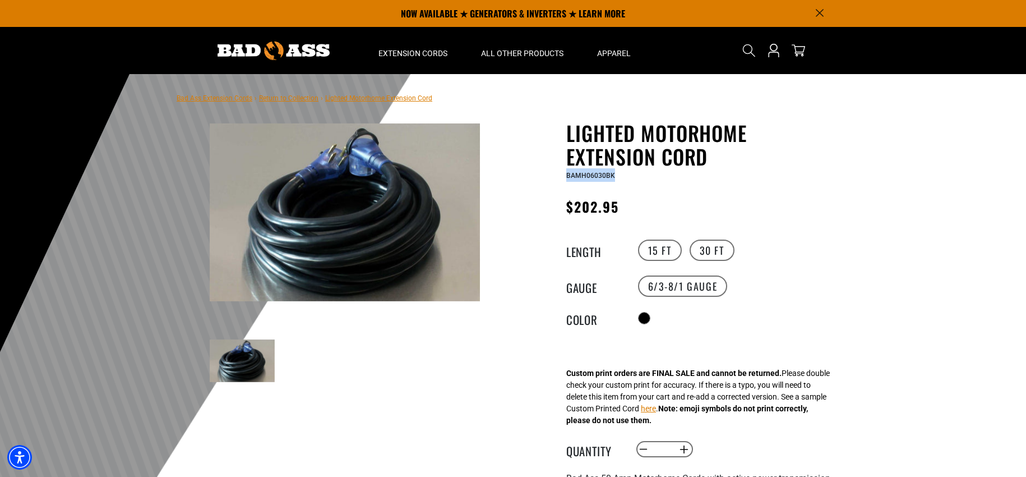
drag, startPoint x: 566, startPoint y: 173, endPoint x: 627, endPoint y: 173, distance: 60.6
click at [627, 173] on div "BAMH06030BK" at bounding box center [703, 174] width 275 height 13
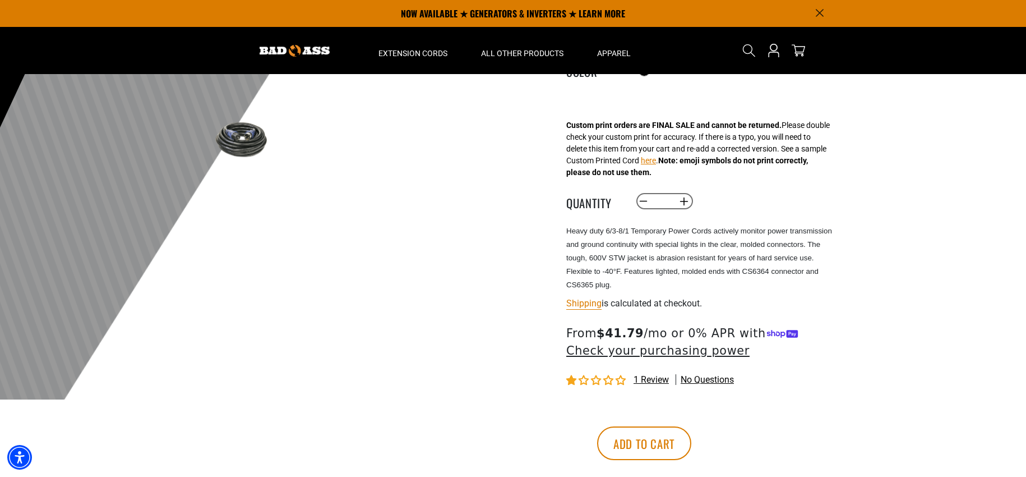
scroll to position [168, 0]
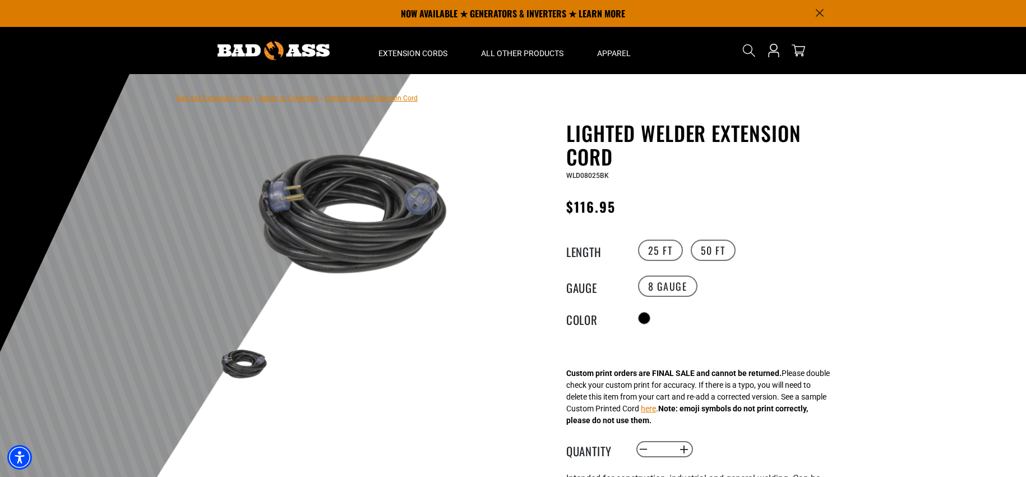
click at [897, 287] on div at bounding box center [513, 349] width 1026 height 550
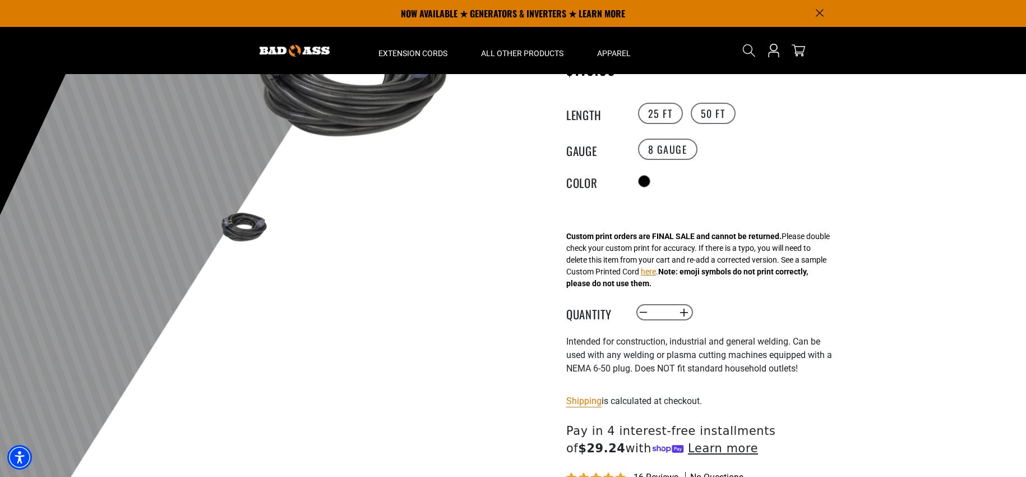
scroll to position [112, 0]
